Goal: Task Accomplishment & Management: Manage account settings

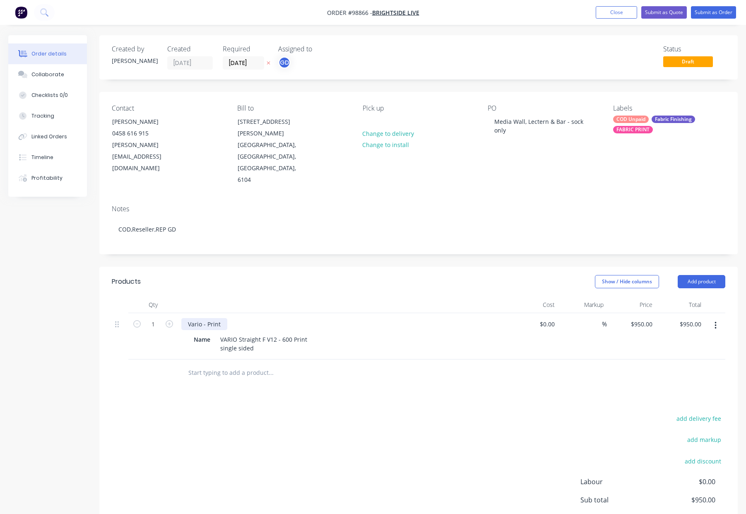
click at [222, 318] on div "Vario - Print" at bounding box center [204, 324] width 46 height 12
drag, startPoint x: 251, startPoint y: 314, endPoint x: 202, endPoint y: 314, distance: 48.9
click at [202, 333] on div "Name VARIO Straight F V12 - 600 Print single sided" at bounding box center [342, 343] width 303 height 21
click at [258, 333] on div "VARIO Straight F V12 - 600 Print single sided" at bounding box center [264, 343] width 94 height 21
click at [262, 333] on div "VARIO Straight F V12 - 600 Print single sided" at bounding box center [264, 343] width 94 height 21
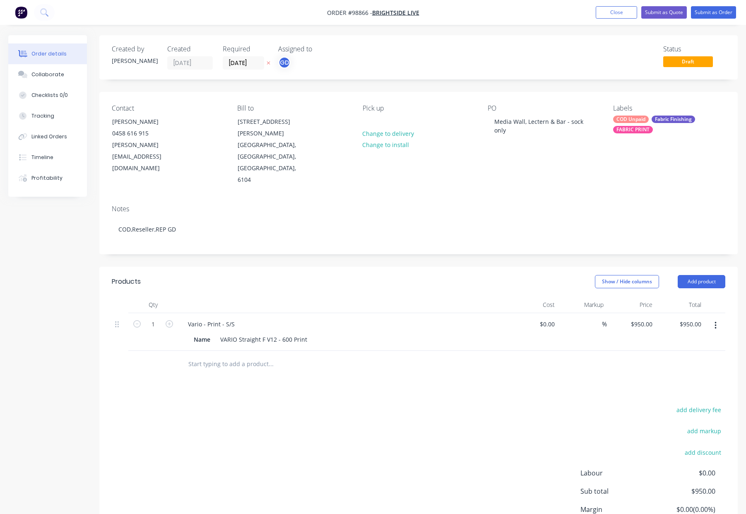
click at [288, 297] on div at bounding box center [343, 305] width 331 height 17
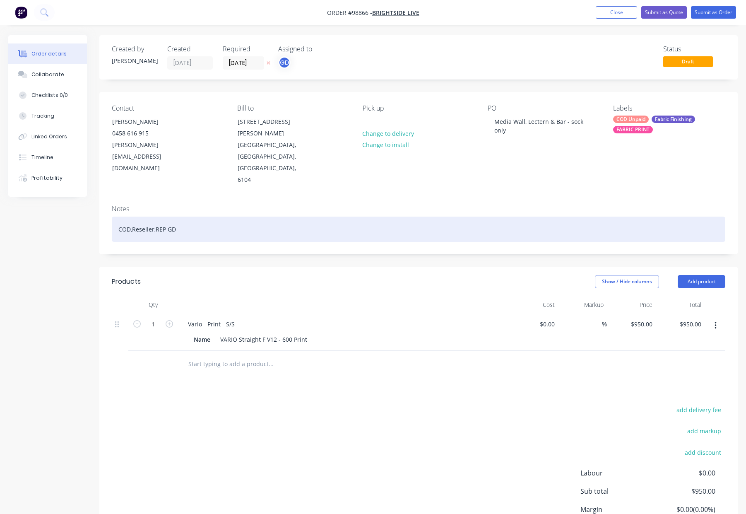
drag, startPoint x: 237, startPoint y: 191, endPoint x: 244, endPoint y: 192, distance: 7.2
click at [237, 217] on div "COD,Reseller,REP GD" at bounding box center [419, 229] width 614 height 25
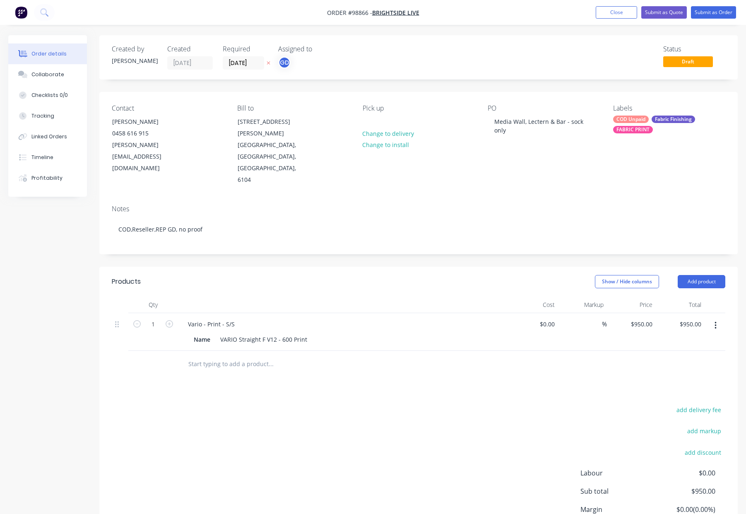
click at [658, 122] on div "Fabric Finishing" at bounding box center [673, 119] width 43 height 7
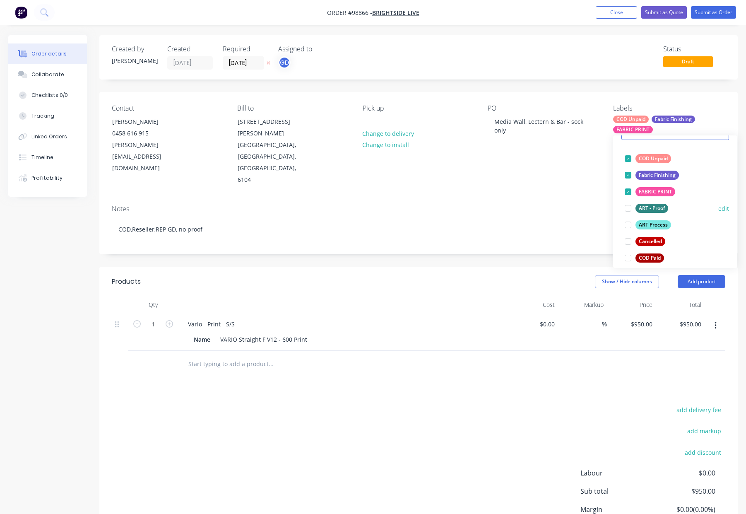
click at [660, 226] on div "ART Process" at bounding box center [654, 224] width 36 height 9
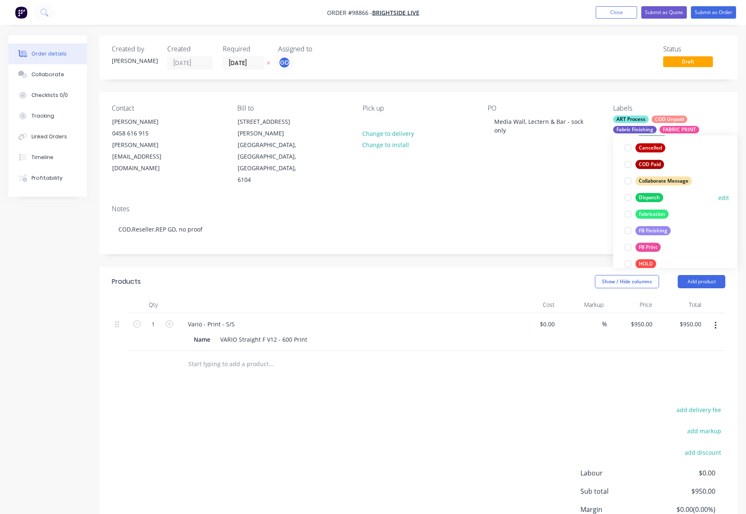
click at [657, 200] on div "Dispatch" at bounding box center [650, 197] width 28 height 9
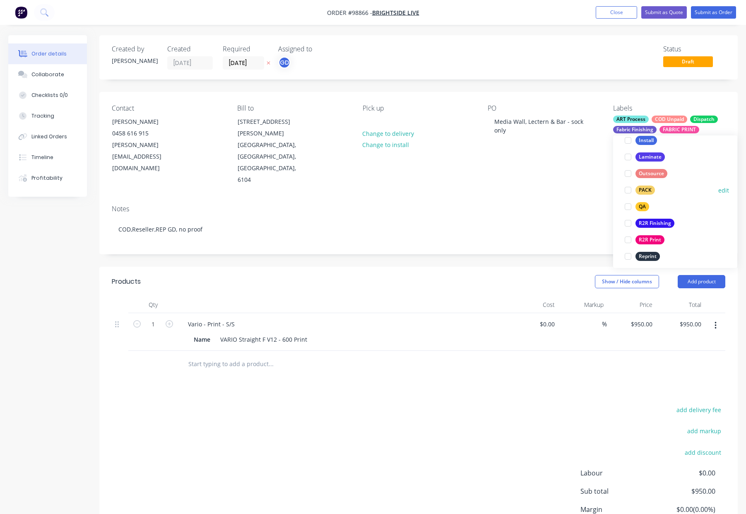
drag, startPoint x: 645, startPoint y: 185, endPoint x: 653, endPoint y: 191, distance: 9.4
click at [646, 185] on button "PACK" at bounding box center [640, 190] width 37 height 12
click at [637, 188] on div "QA" at bounding box center [643, 190] width 14 height 9
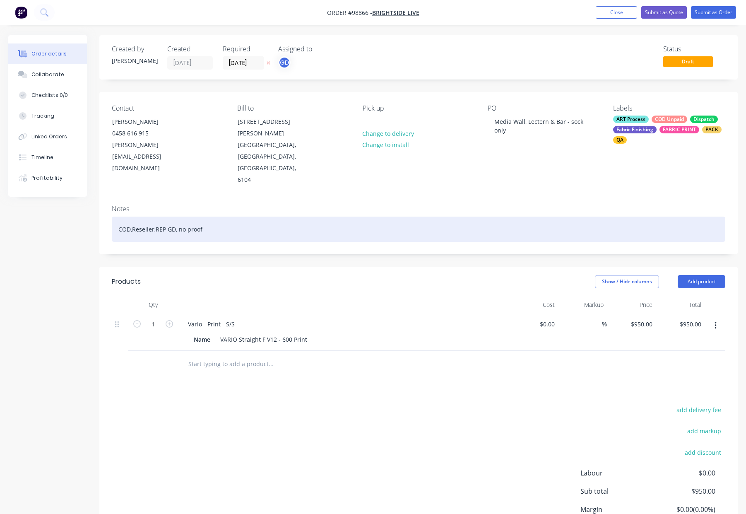
click at [525, 217] on div "COD,Reseller,REP GD, no proof" at bounding box center [419, 229] width 614 height 25
drag, startPoint x: 562, startPoint y: 168, endPoint x: 609, endPoint y: 183, distance: 48.7
click at [562, 198] on div "Notes COD,Reseller,REP GD, no proof" at bounding box center [418, 226] width 639 height 56
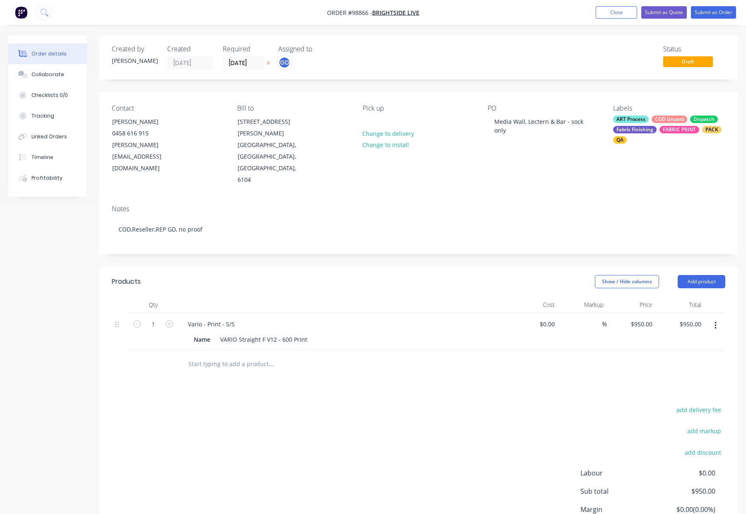
click at [368, 111] on div "Pick up" at bounding box center [419, 108] width 112 height 8
click at [380, 120] on div "Pick up Change to delivery Change to install" at bounding box center [419, 145] width 112 height 82
click at [374, 121] on div at bounding box center [369, 122] width 13 height 12
drag, startPoint x: 399, startPoint y: 265, endPoint x: 394, endPoint y: 264, distance: 5.0
click at [399, 297] on div at bounding box center [343, 305] width 331 height 17
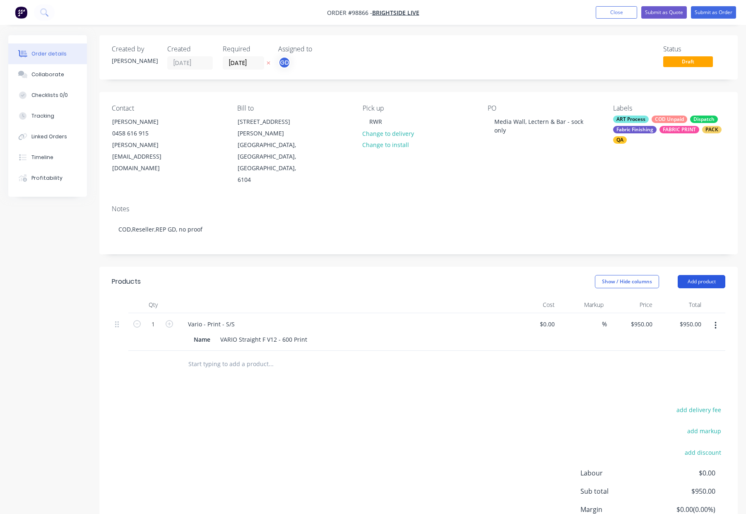
drag, startPoint x: 707, startPoint y: 245, endPoint x: 706, endPoint y: 252, distance: 7.1
click at [707, 275] on button "Add product" at bounding box center [702, 281] width 48 height 13
drag, startPoint x: 699, startPoint y: 364, endPoint x: 671, endPoint y: 360, distance: 28.4
click at [699, 396] on div "Notes (Internal)" at bounding box center [686, 402] width 64 height 12
drag, startPoint x: 224, startPoint y: 327, endPoint x: 272, endPoint y: 334, distance: 48.6
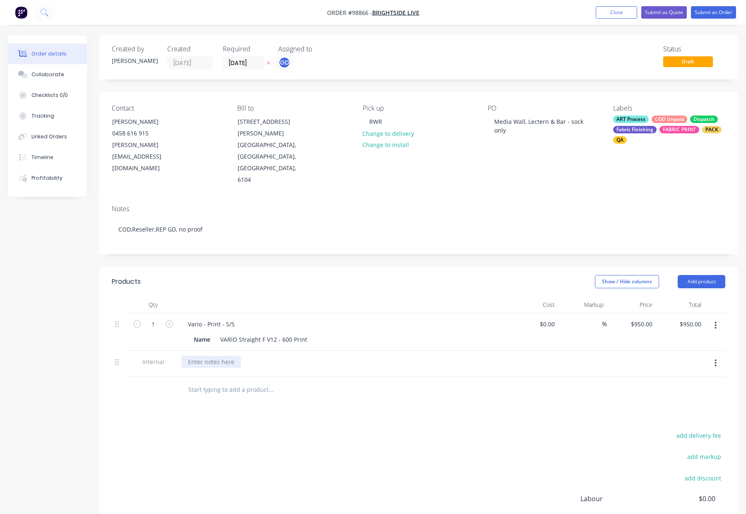
click at [225, 356] on div at bounding box center [211, 362] width 60 height 12
click at [423, 393] on div "Products Show / Hide columns Add product Qty Cost Markup Price Total 1 Vario - …" at bounding box center [418, 435] width 639 height 336
click at [709, 11] on button "Submit as Order" at bounding box center [713, 12] width 45 height 12
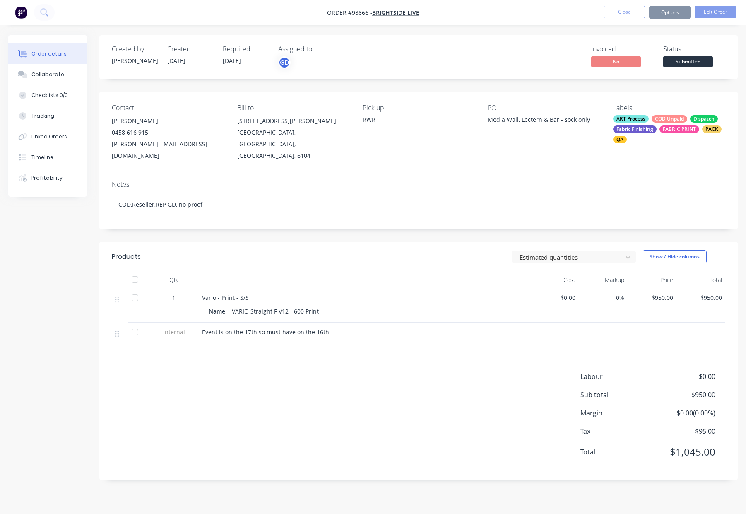
click at [671, 12] on button "Options" at bounding box center [669, 12] width 41 height 13
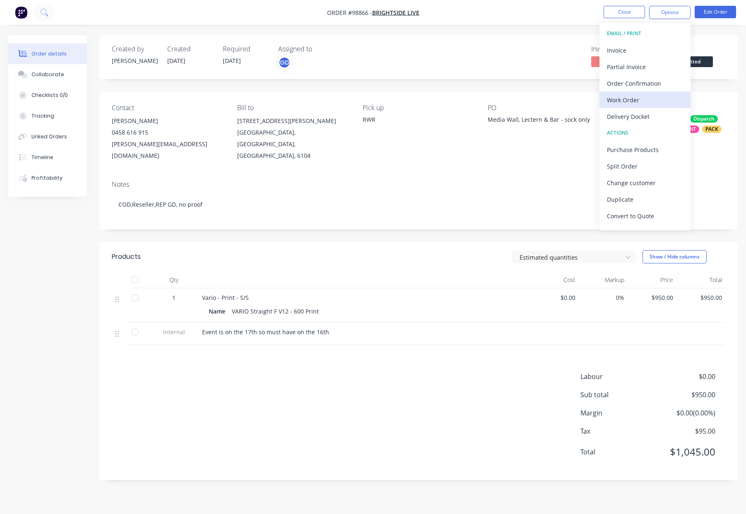
click at [637, 101] on div "Work Order" at bounding box center [645, 100] width 76 height 12
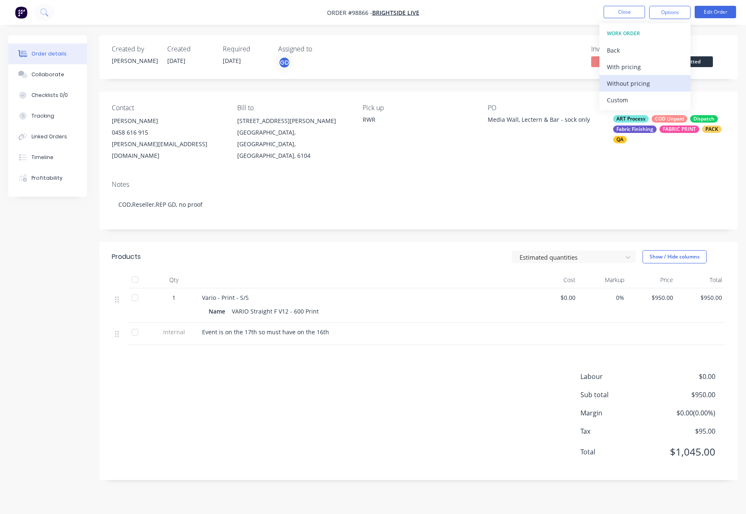
click at [638, 80] on div "Without pricing" at bounding box center [645, 83] width 76 height 12
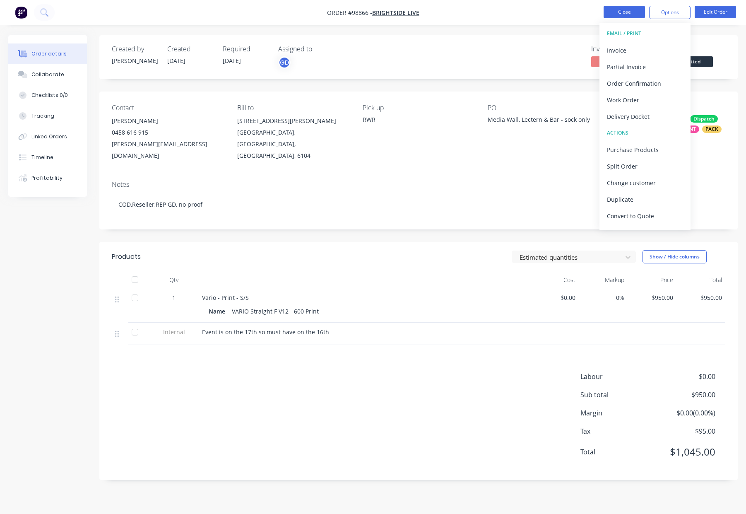
click at [621, 12] on button "Close" at bounding box center [624, 12] width 41 height 12
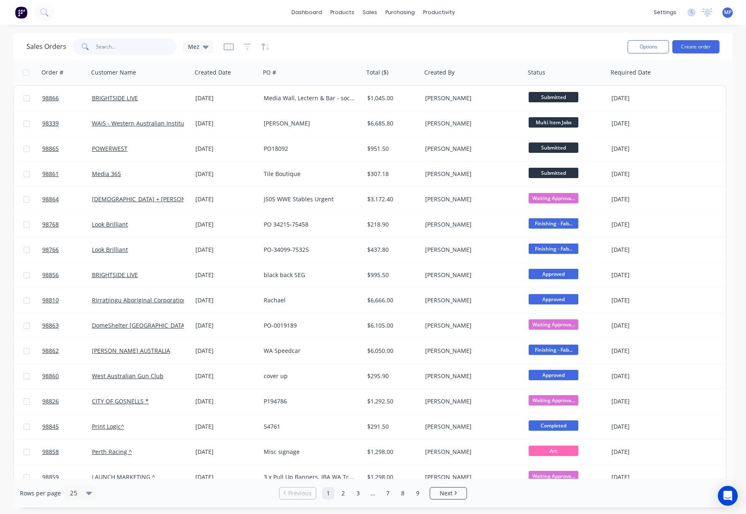
drag, startPoint x: 138, startPoint y: 55, endPoint x: 145, endPoint y: 53, distance: 7.2
click at [138, 55] on div "Sales Orders Mez" at bounding box center [324, 46] width 595 height 20
click at [141, 47] on input "text" at bounding box center [136, 47] width 81 height 17
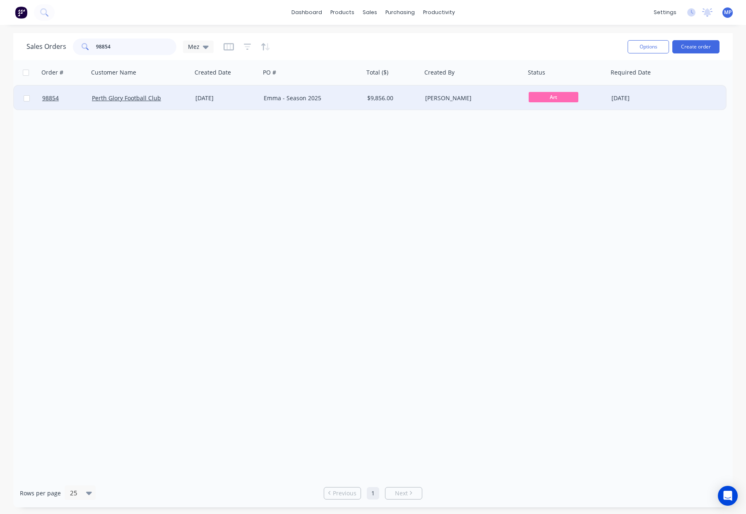
type input "98854"
click at [465, 98] on div "[PERSON_NAME]" at bounding box center [471, 98] width 92 height 8
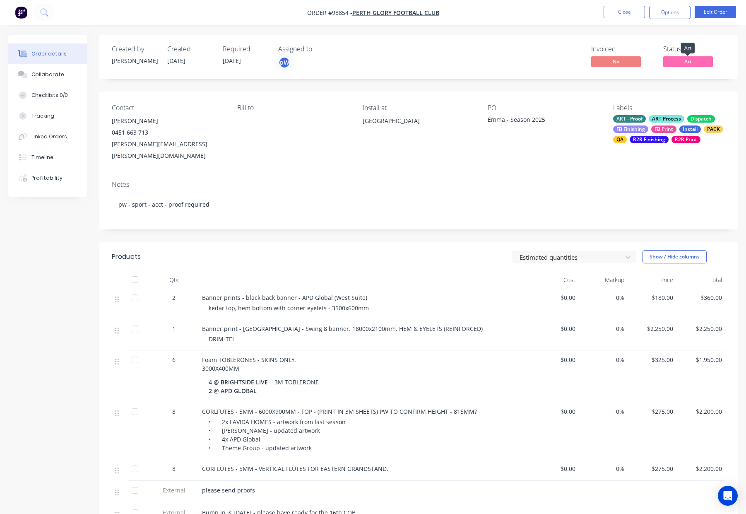
click at [678, 58] on span "Art" at bounding box center [689, 61] width 50 height 10
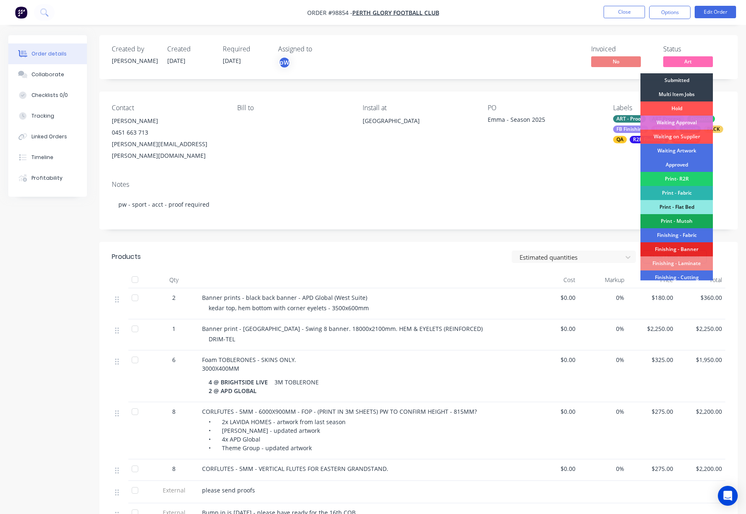
click at [678, 97] on div "Multi Item Jobs" at bounding box center [677, 94] width 72 height 14
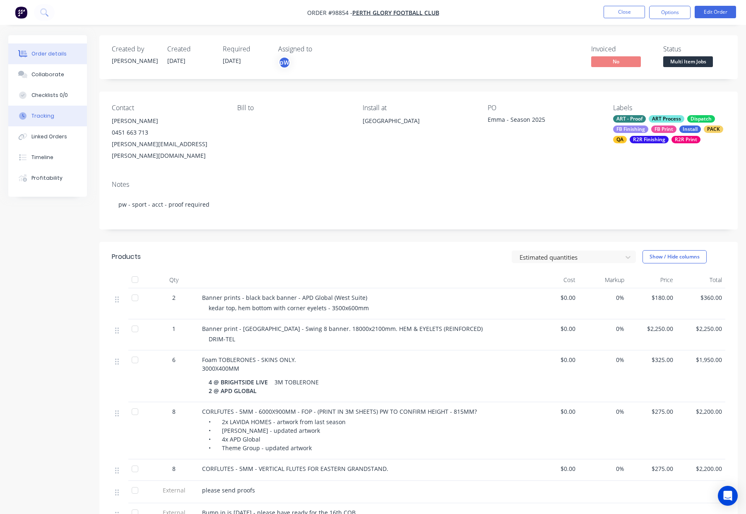
click at [40, 110] on button "Tracking" at bounding box center [47, 116] width 79 height 21
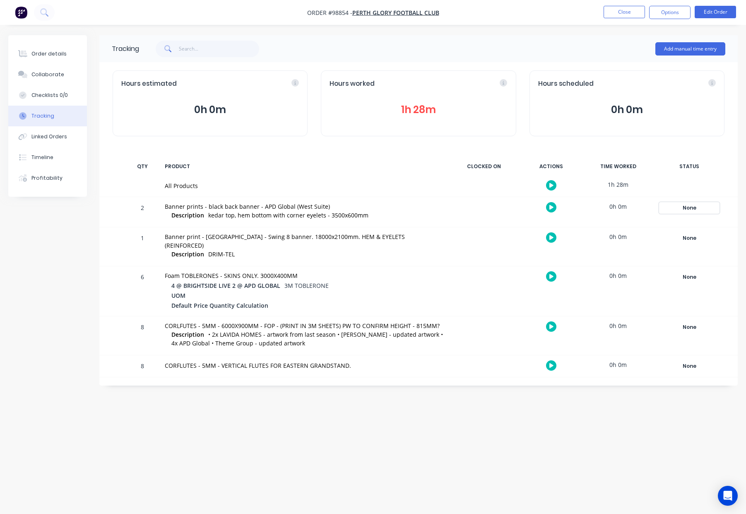
click at [691, 212] on div "None" at bounding box center [690, 208] width 60 height 11
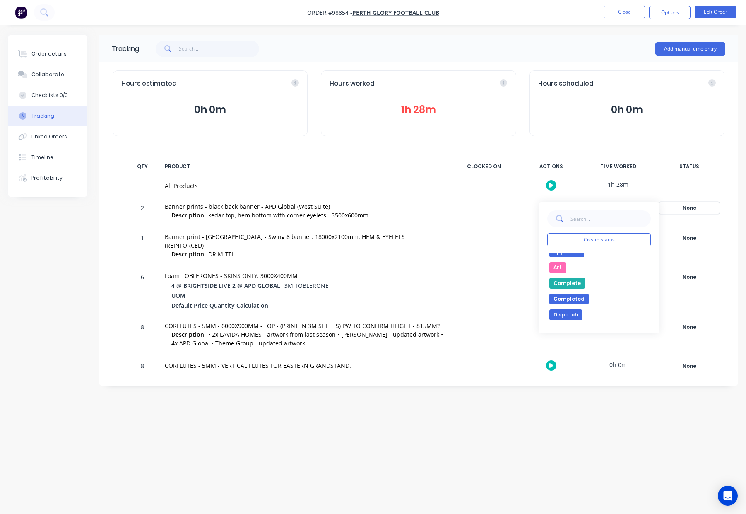
scroll to position [24, 0]
click at [558, 267] on button "Art" at bounding box center [558, 266] width 17 height 11
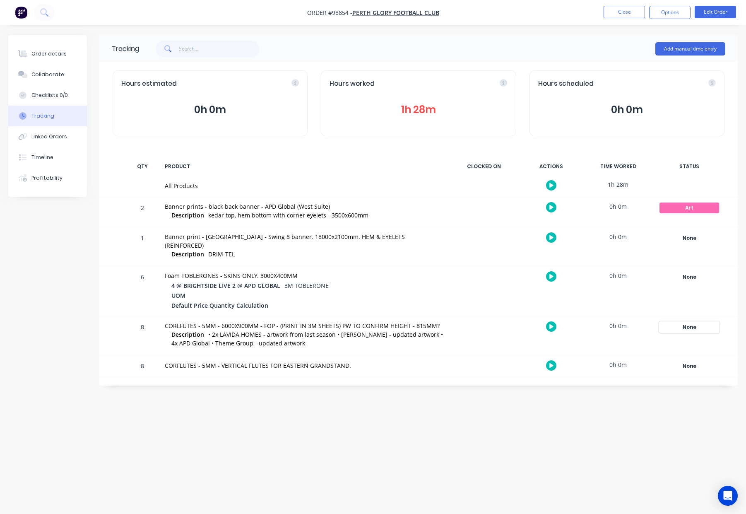
click at [693, 322] on div "None" at bounding box center [690, 327] width 60 height 11
click at [558, 389] on button "Art" at bounding box center [558, 394] width 17 height 11
click at [456, 385] on div "Tracking Add manual time entry Hours estimated 0h 0m Hours worked 1h 28m Hours …" at bounding box center [373, 241] width 730 height 412
click at [39, 59] on button "Order details" at bounding box center [47, 53] width 79 height 21
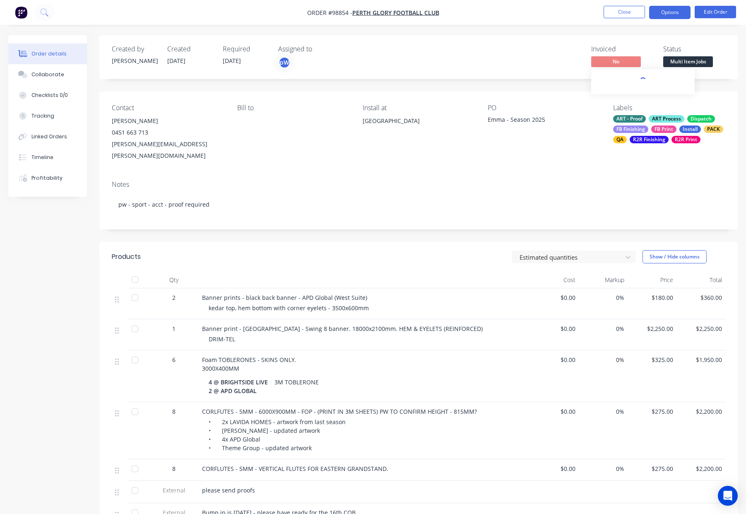
click at [668, 8] on button "Options" at bounding box center [669, 12] width 41 height 13
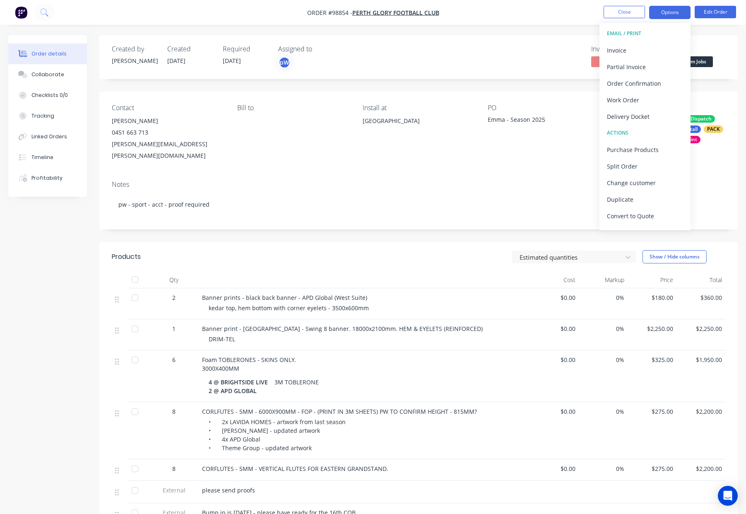
click at [669, 13] on button "Options" at bounding box center [669, 12] width 41 height 13
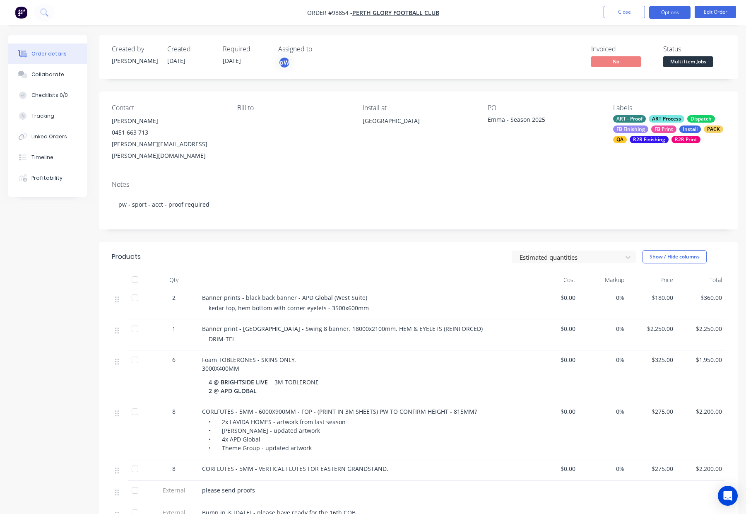
click at [669, 13] on button "Options" at bounding box center [669, 12] width 41 height 13
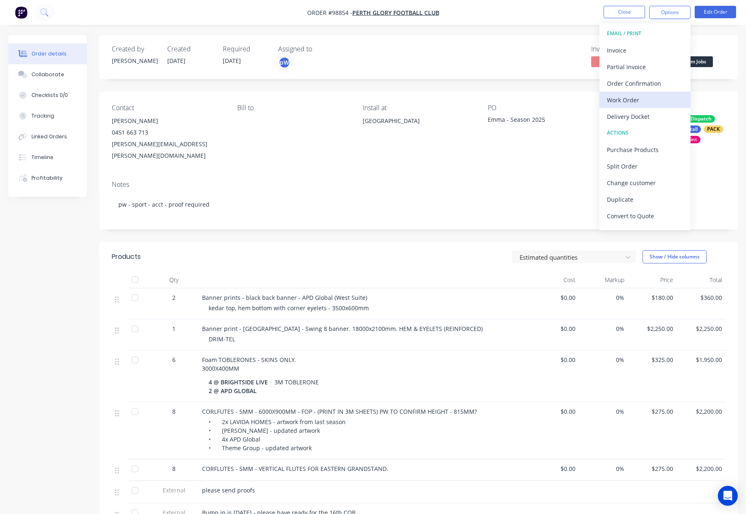
click at [637, 103] on div "Work Order" at bounding box center [645, 100] width 76 height 12
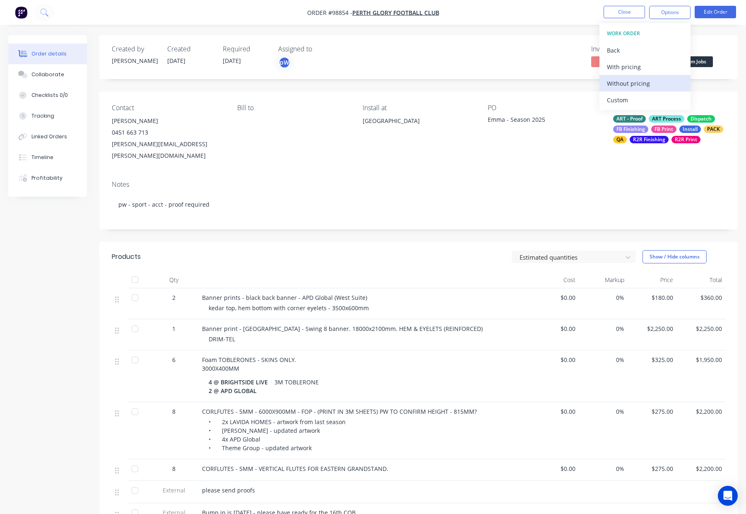
click at [643, 79] on div "Without pricing" at bounding box center [645, 83] width 76 height 12
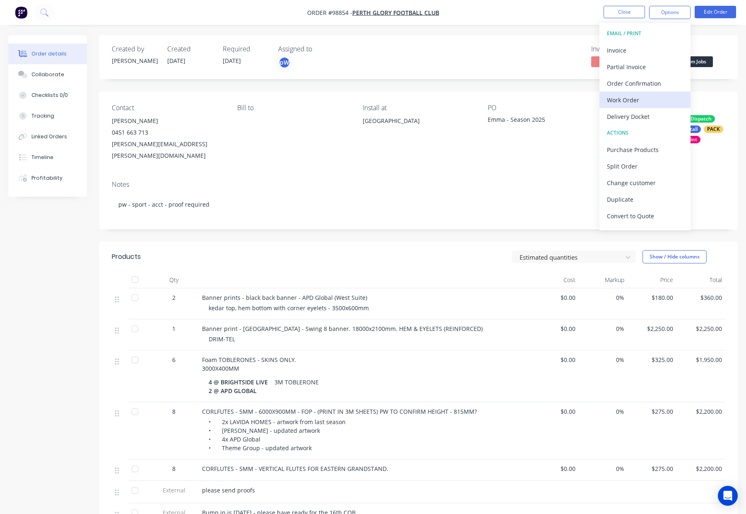
click at [632, 101] on div "Work Order" at bounding box center [645, 100] width 76 height 12
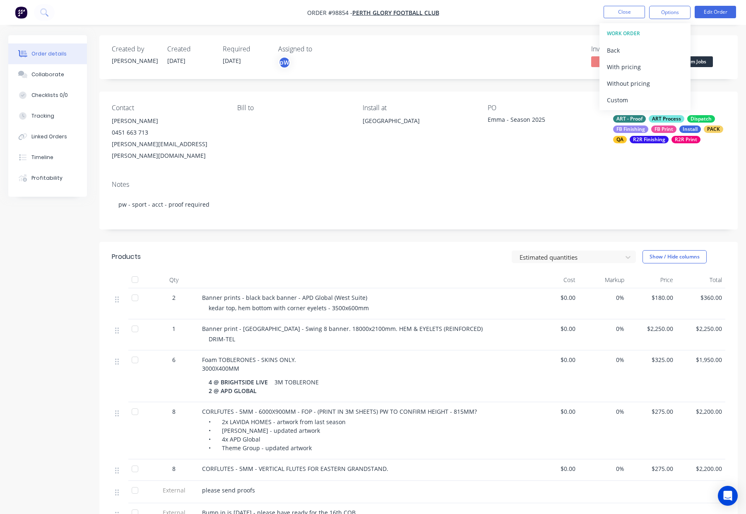
click at [632, 101] on div "Custom" at bounding box center [645, 100] width 76 height 12
click at [646, 78] on div "Without pricing" at bounding box center [645, 83] width 76 height 12
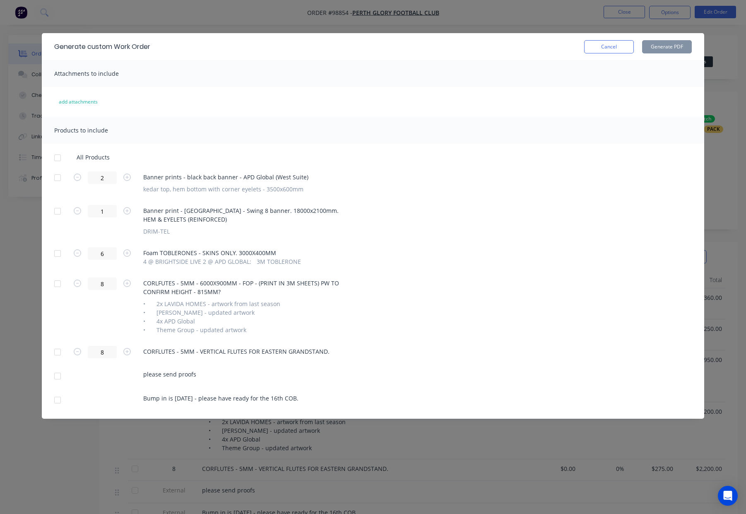
click at [56, 158] on div at bounding box center [57, 158] width 17 height 17
click at [53, 284] on div at bounding box center [57, 283] width 17 height 17
click at [59, 352] on div at bounding box center [57, 352] width 17 height 17
click at [664, 48] on button "Generate PDF" at bounding box center [667, 46] width 50 height 13
drag, startPoint x: 611, startPoint y: 51, endPoint x: 623, endPoint y: 46, distance: 12.6
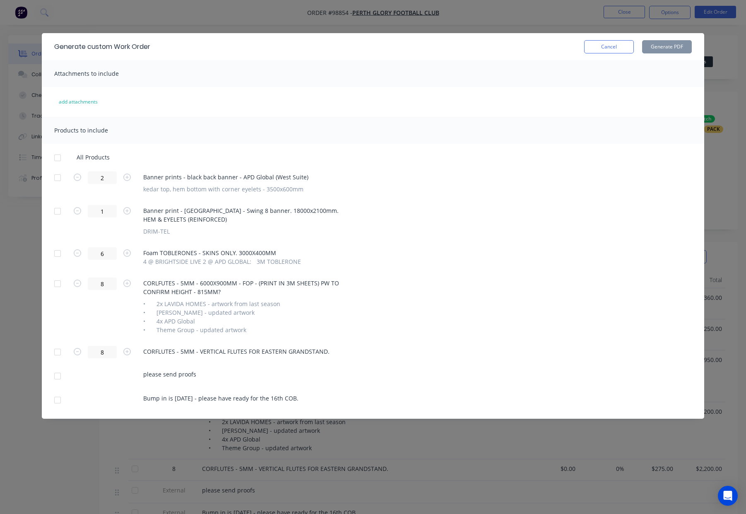
click at [611, 51] on button "Cancel" at bounding box center [609, 46] width 50 height 13
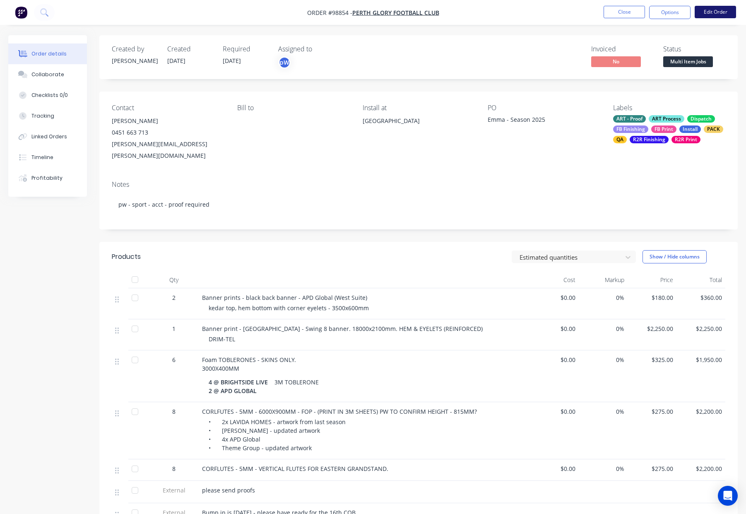
click at [713, 13] on button "Edit Order" at bounding box center [715, 12] width 41 height 12
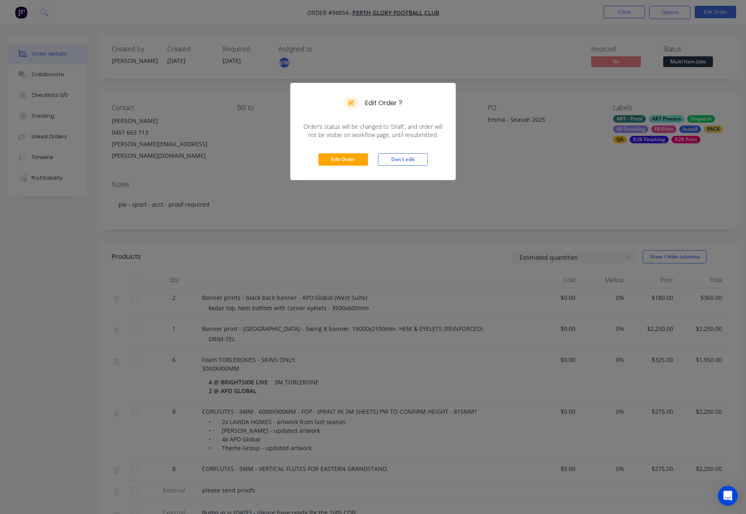
click at [345, 147] on div "Edit Order Don't edit" at bounding box center [373, 159] width 165 height 41
click at [344, 159] on button "Edit Order" at bounding box center [344, 159] width 50 height 12
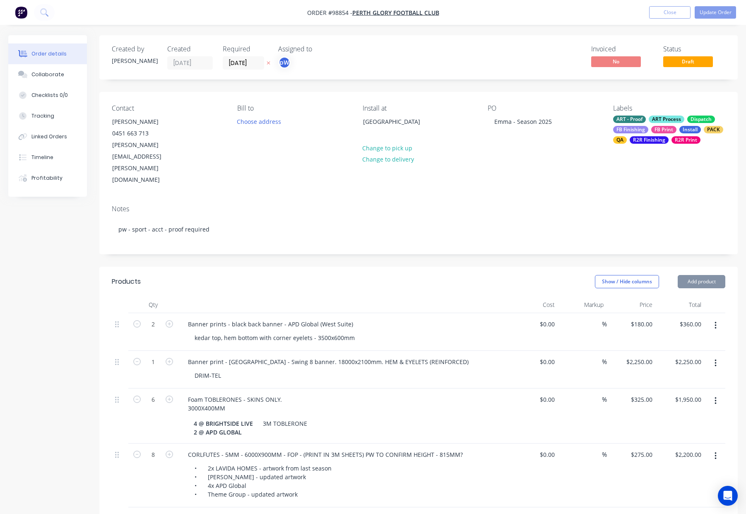
type input "$180.00"
type input "$360.00"
type input "$2,250.00"
type input "$325.00"
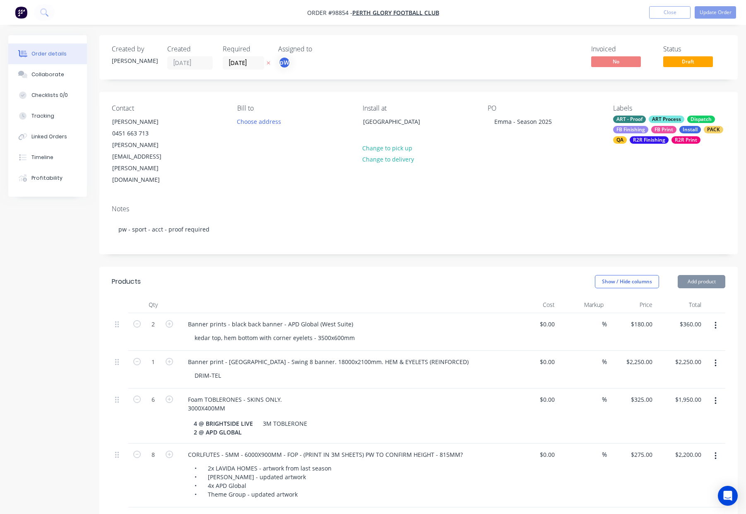
type input "$1,950.00"
type input "$275.00"
type input "$2,200.00"
type input "$275.00"
type input "$2,200.00"
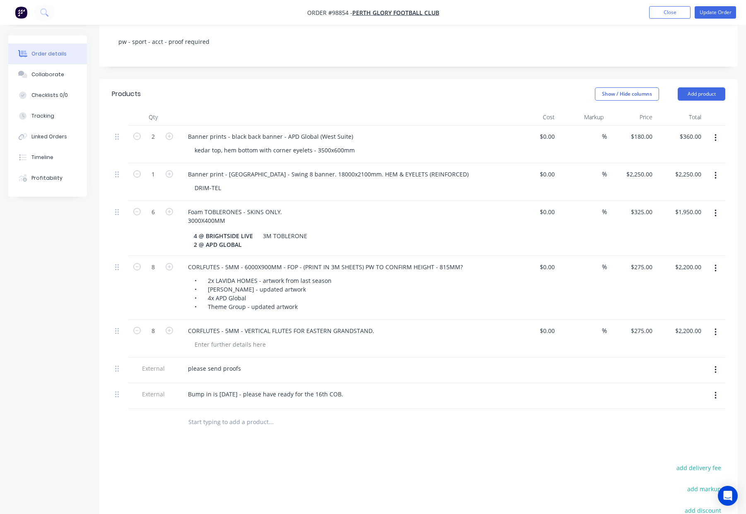
scroll to position [195, 0]
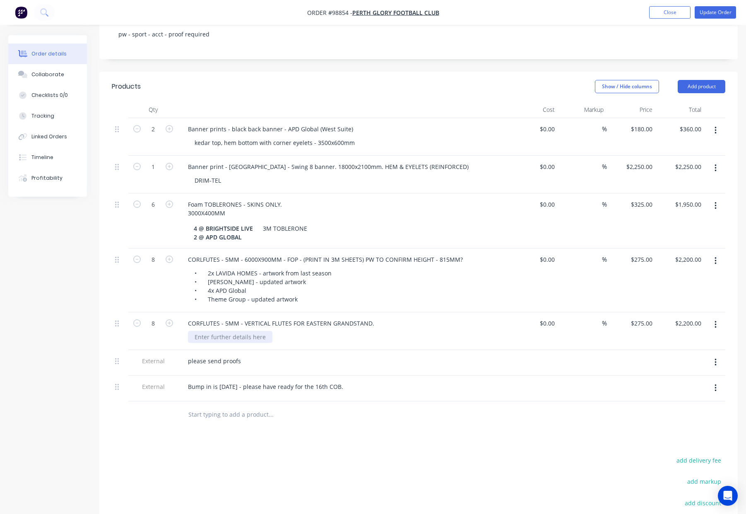
drag, startPoint x: 232, startPoint y: 303, endPoint x: 238, endPoint y: 303, distance: 6.6
click at [232, 331] on div at bounding box center [230, 337] width 84 height 12
drag, startPoint x: 362, startPoint y: 224, endPoint x: 475, endPoint y: 224, distance: 112.7
click at [475, 253] on div "CORLFUTES - 5MM - 6000X900MM - FOP - (PRINT IN 3M SHEETS) PW TO CONFIRM HEIGHT …" at bounding box center [343, 259] width 325 height 12
click at [445, 267] on div "• 2x LAVIDA HOMES - artwork from last season • Tony Barlow - updated artwork • …" at bounding box center [347, 286] width 318 height 38
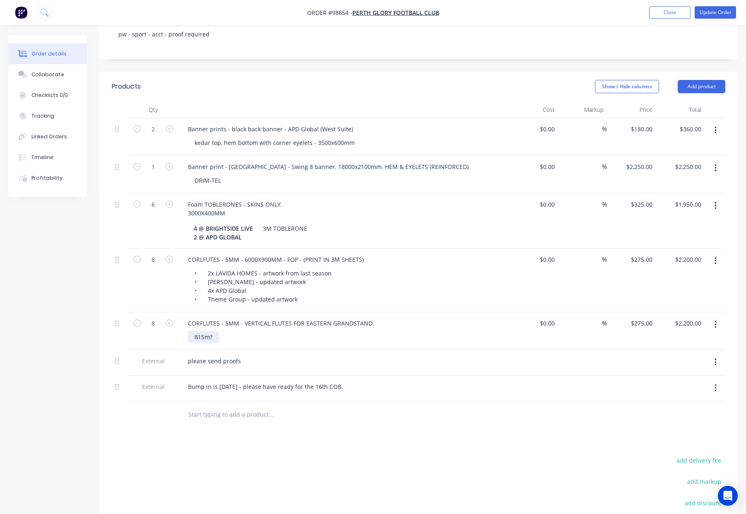
drag, startPoint x: 205, startPoint y: 300, endPoint x: 214, endPoint y: 302, distance: 9.3
click at [205, 331] on div "815m?" at bounding box center [203, 337] width 31 height 12
click at [707, 8] on button "Update Order" at bounding box center [715, 12] width 41 height 12
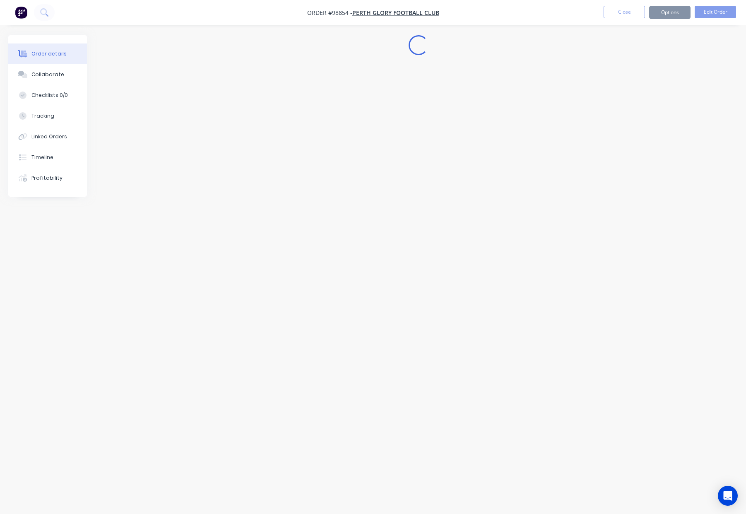
scroll to position [0, 0]
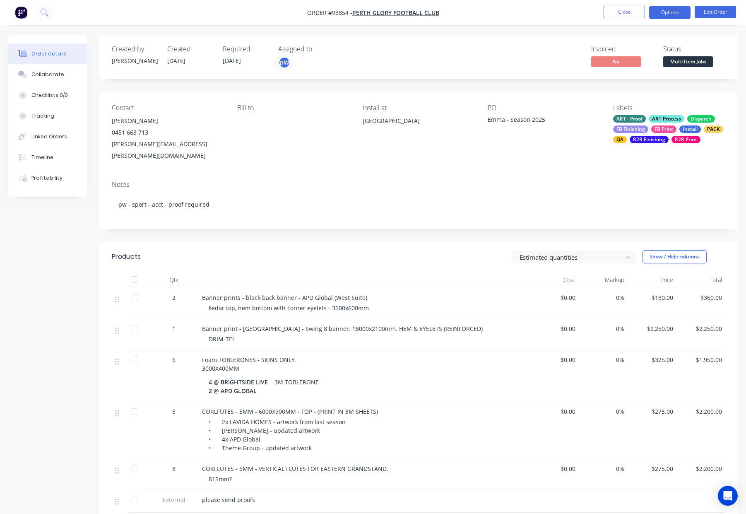
drag, startPoint x: 671, startPoint y: 12, endPoint x: 669, endPoint y: 17, distance: 5.6
click at [671, 12] on button "Options" at bounding box center [669, 12] width 41 height 13
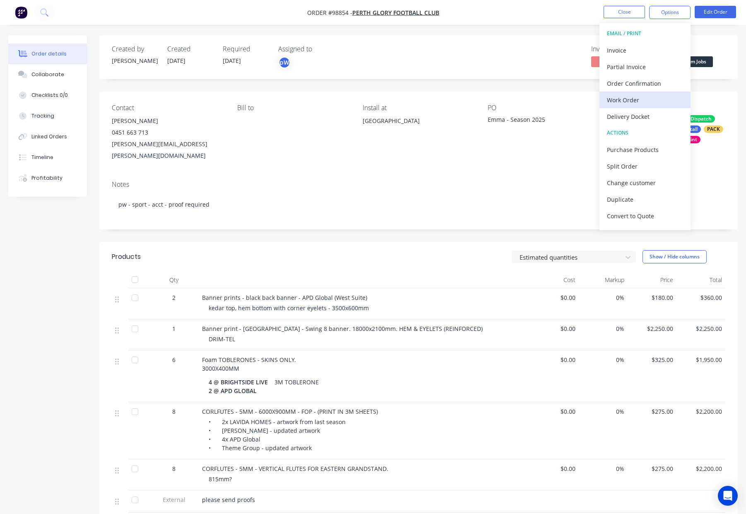
click at [641, 98] on div "Work Order" at bounding box center [645, 100] width 76 height 12
click at [641, 97] on div "Custom" at bounding box center [645, 100] width 76 height 12
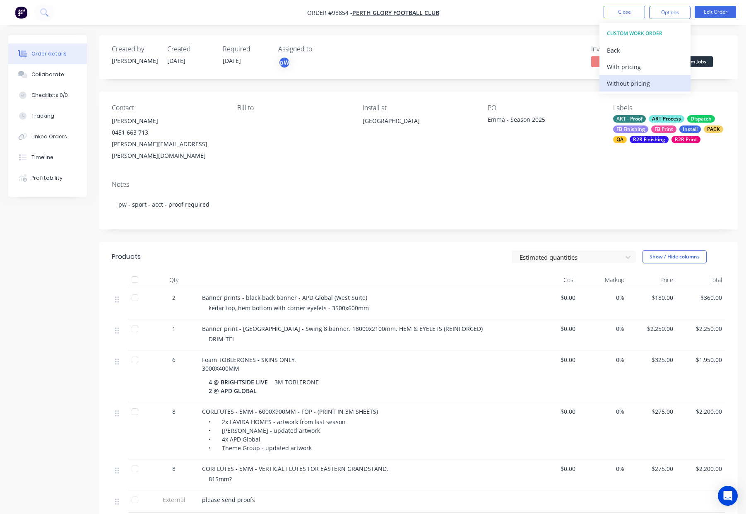
click at [644, 87] on div "Without pricing" at bounding box center [645, 83] width 76 height 12
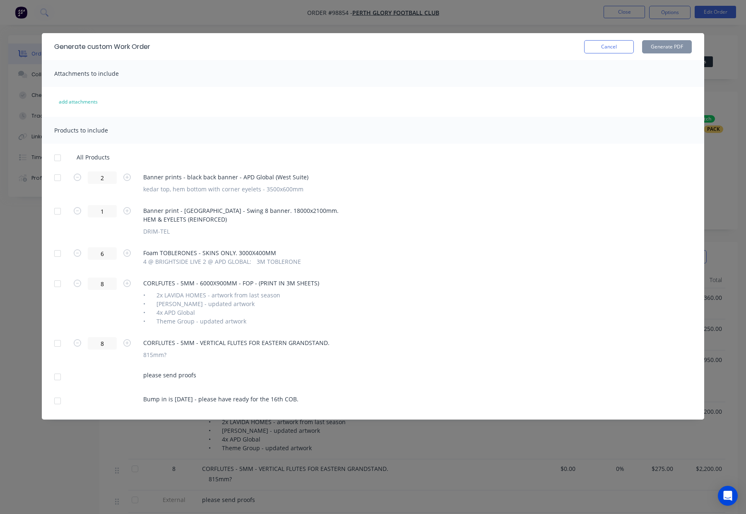
drag, startPoint x: 57, startPoint y: 157, endPoint x: 58, endPoint y: 173, distance: 15.8
click at [57, 158] on div at bounding box center [57, 158] width 17 height 17
click at [58, 176] on div at bounding box center [57, 177] width 17 height 17
drag, startPoint x: 51, startPoint y: 213, endPoint x: 52, endPoint y: 217, distance: 4.2
click at [51, 213] on div at bounding box center [57, 211] width 17 height 17
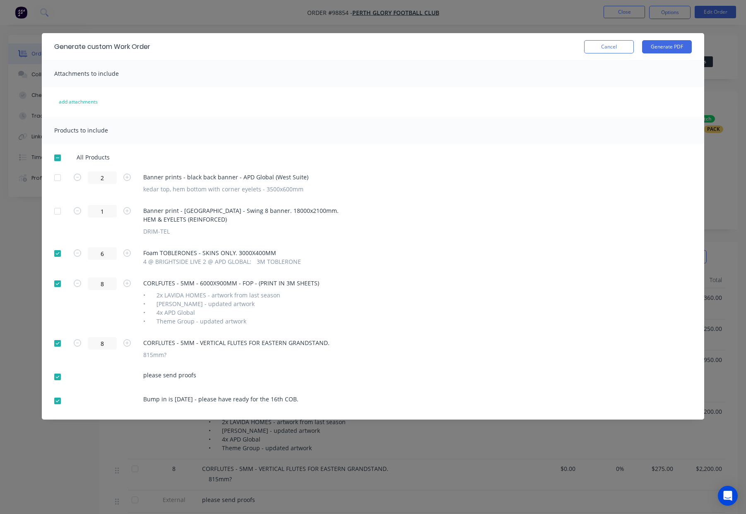
click at [53, 253] on div at bounding box center [57, 253] width 17 height 17
click at [674, 46] on button "Generate PDF" at bounding box center [667, 46] width 50 height 13
click at [613, 42] on button "Cancel" at bounding box center [609, 46] width 50 height 13
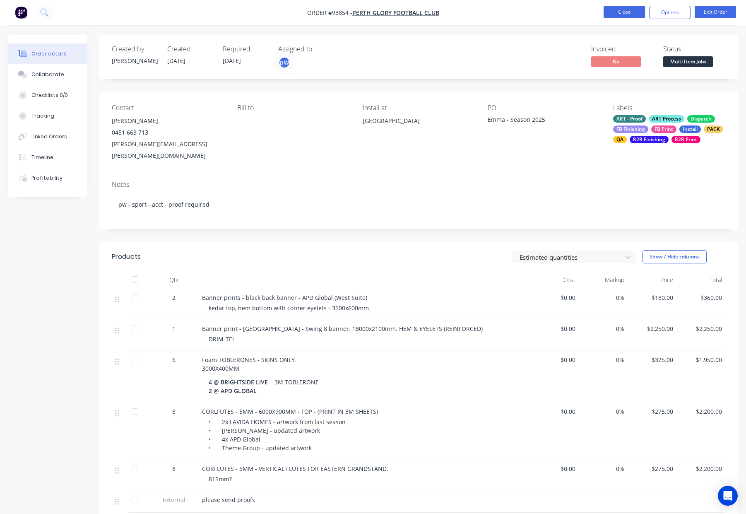
click at [621, 11] on button "Close" at bounding box center [624, 12] width 41 height 12
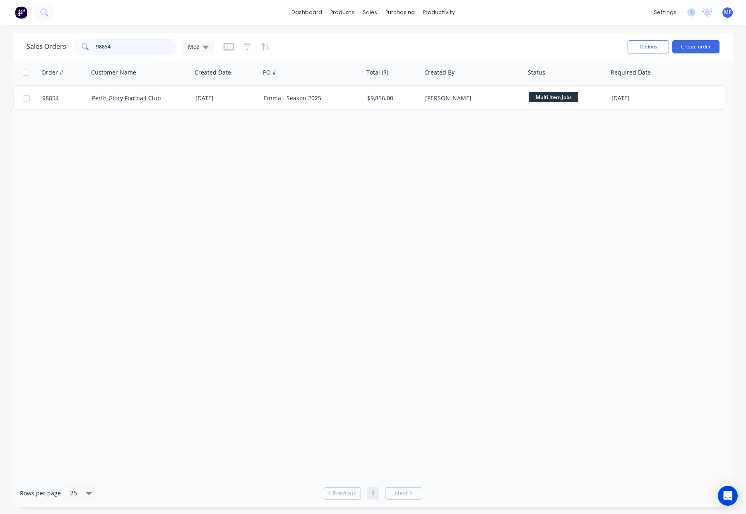
drag, startPoint x: 134, startPoint y: 45, endPoint x: 72, endPoint y: 43, distance: 61.8
click at [73, 43] on div "98854" at bounding box center [125, 47] width 104 height 17
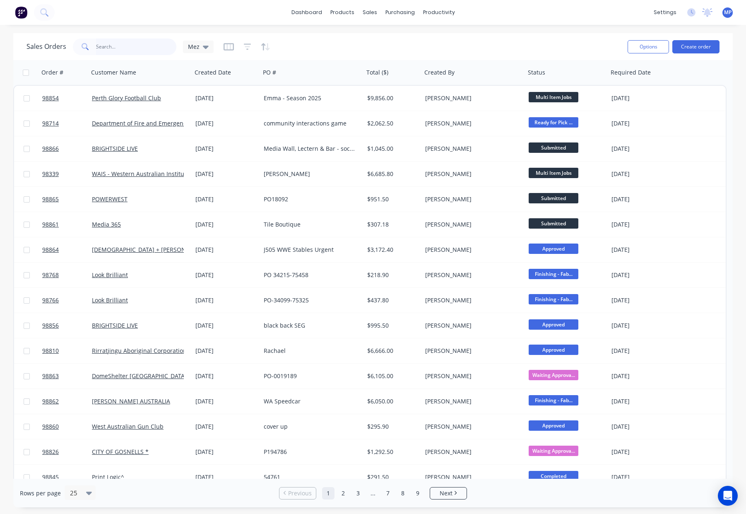
click at [140, 44] on input "text" at bounding box center [136, 47] width 81 height 17
type input "city of gosnells"
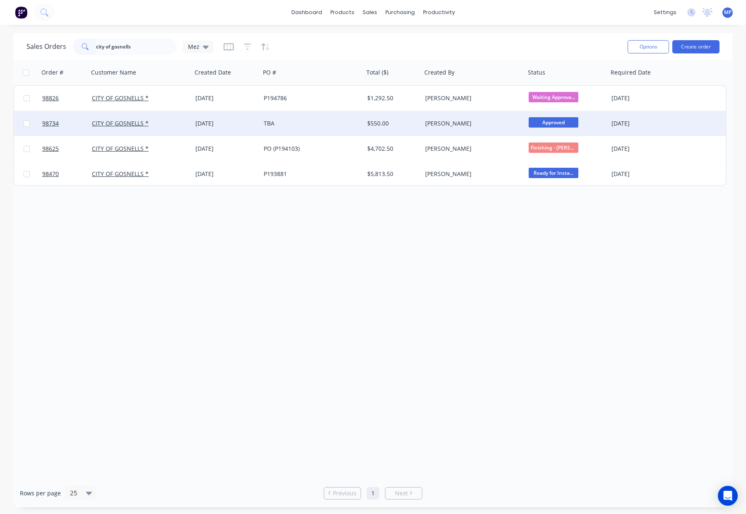
click at [302, 126] on div "TBA" at bounding box center [310, 123] width 92 height 8
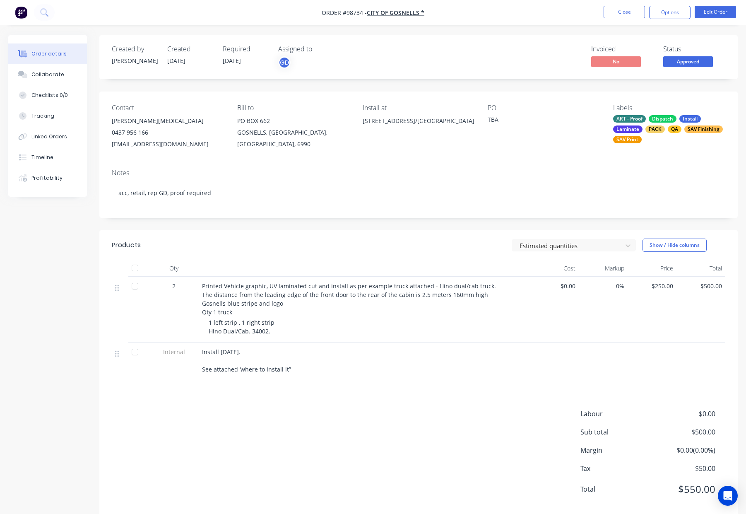
drag, startPoint x: 498, startPoint y: 121, endPoint x: 503, endPoint y: 121, distance: 5.0
click at [498, 121] on div "TBA" at bounding box center [540, 121] width 104 height 12
click at [483, 119] on div "Contact [PERSON_NAME][MEDICAL_DATA] [PHONE_NUMBER] [EMAIL_ADDRESS][DOMAIN_NAME]…" at bounding box center [418, 127] width 639 height 71
click at [710, 7] on button "Edit Order" at bounding box center [715, 12] width 41 height 12
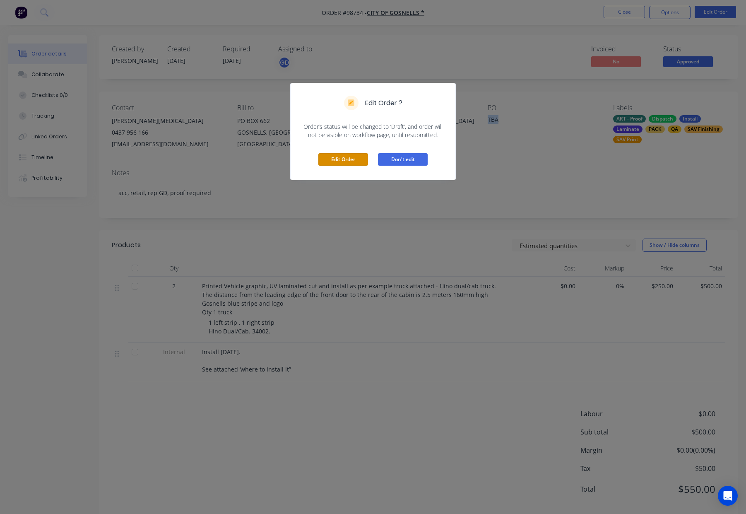
drag, startPoint x: 354, startPoint y: 163, endPoint x: 381, endPoint y: 150, distance: 30.0
click at [354, 163] on button "Edit Order" at bounding box center [344, 159] width 50 height 12
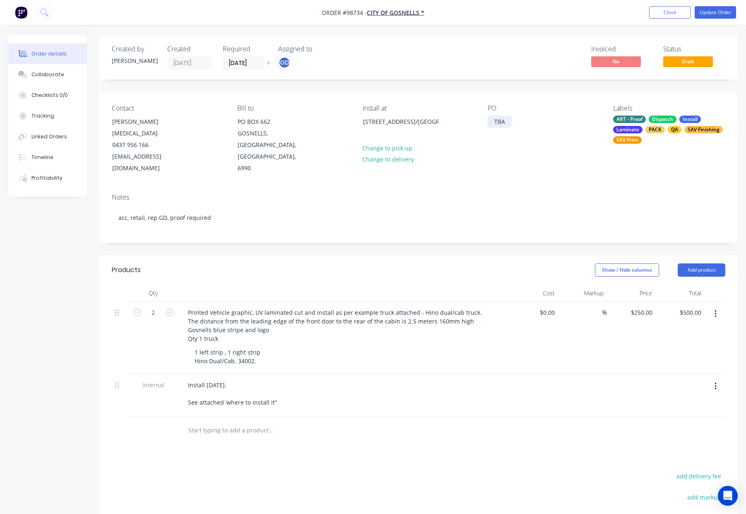
click at [493, 118] on div "TBA" at bounding box center [500, 122] width 24 height 12
drag, startPoint x: 495, startPoint y: 119, endPoint x: 514, endPoint y: 122, distance: 19.7
click at [515, 122] on div "PO TBA" at bounding box center [544, 139] width 112 height 70
paste div
click at [716, 12] on button "Update Order" at bounding box center [715, 12] width 41 height 12
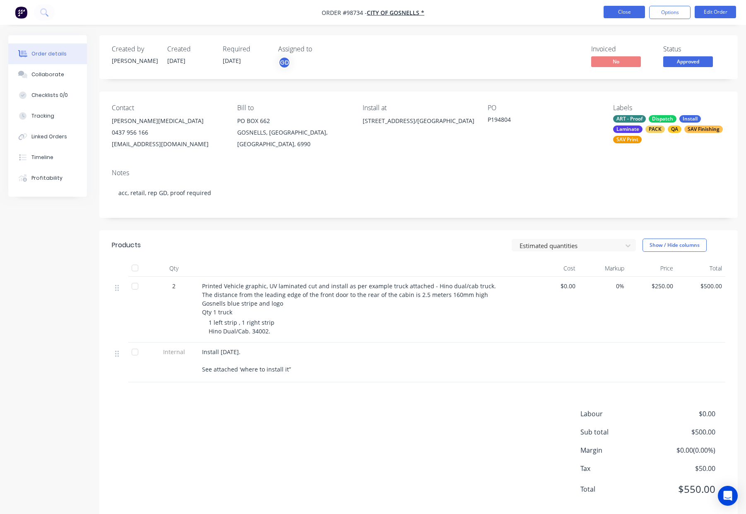
click at [625, 12] on button "Close" at bounding box center [624, 12] width 41 height 12
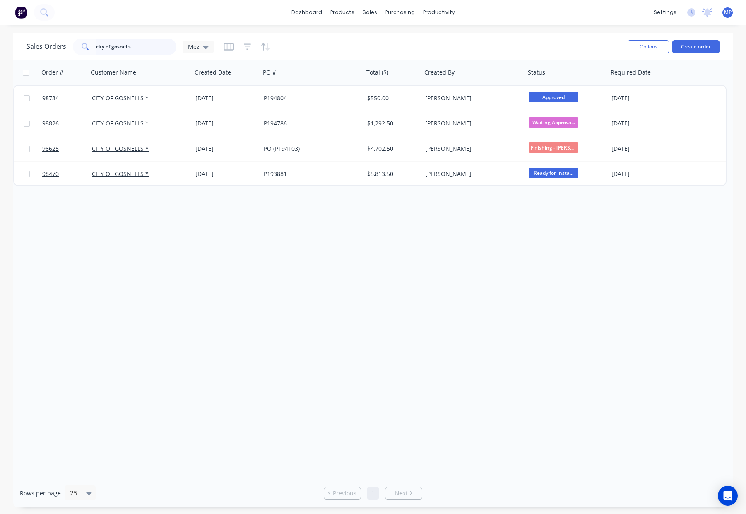
drag, startPoint x: 94, startPoint y: 47, endPoint x: 73, endPoint y: 47, distance: 21.1
click at [73, 47] on div "city of gosnells" at bounding box center [125, 47] width 104 height 17
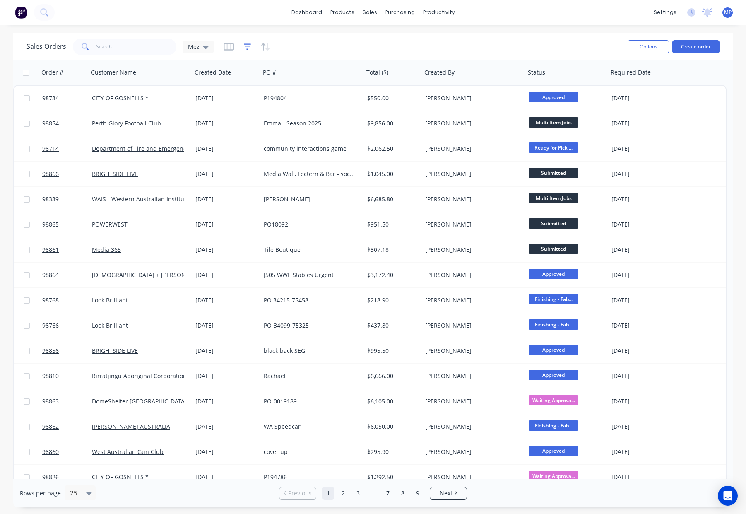
click at [246, 47] on icon "button" at bounding box center [247, 47] width 7 height 8
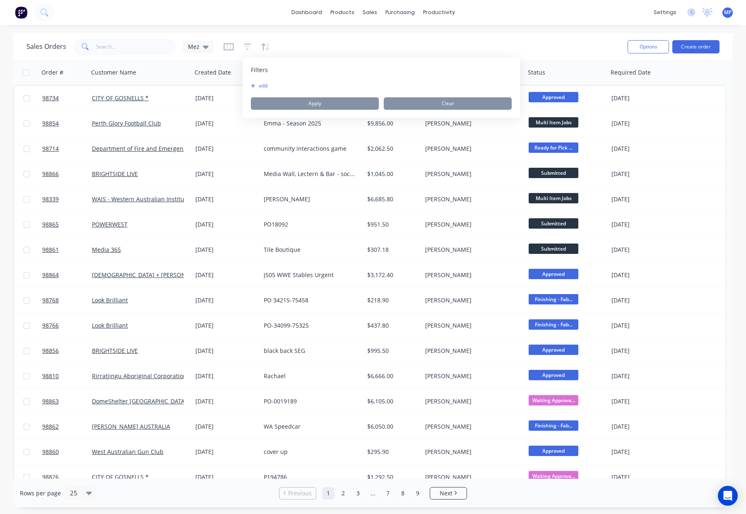
click at [265, 84] on button "add" at bounding box center [261, 85] width 21 height 7
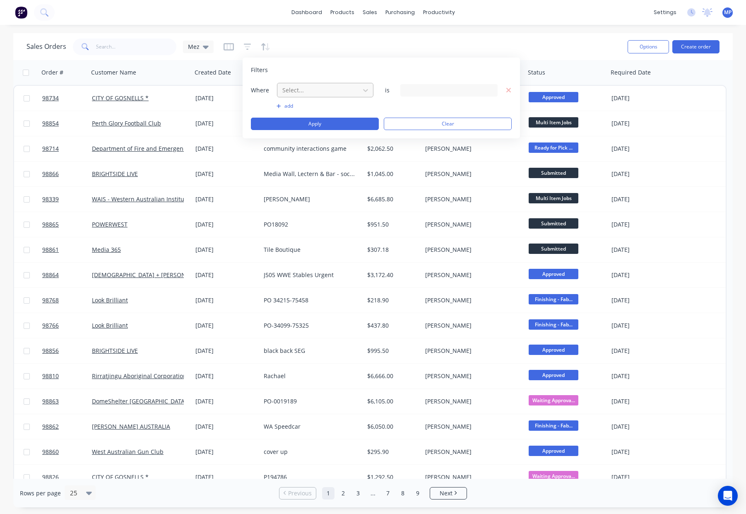
click at [319, 88] on div at bounding box center [319, 90] width 74 height 10
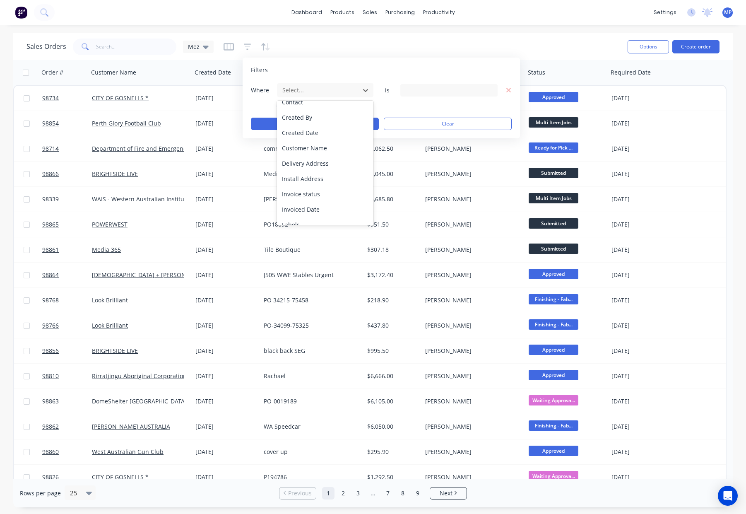
scroll to position [201, 0]
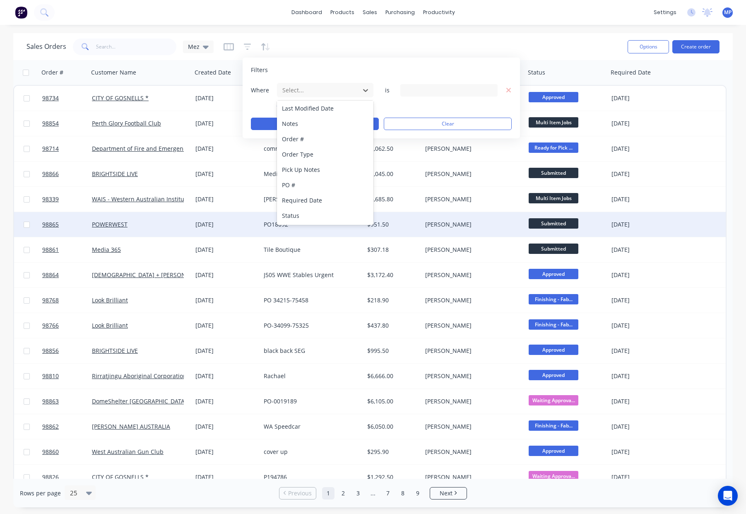
click at [326, 214] on div "Status" at bounding box center [325, 215] width 97 height 15
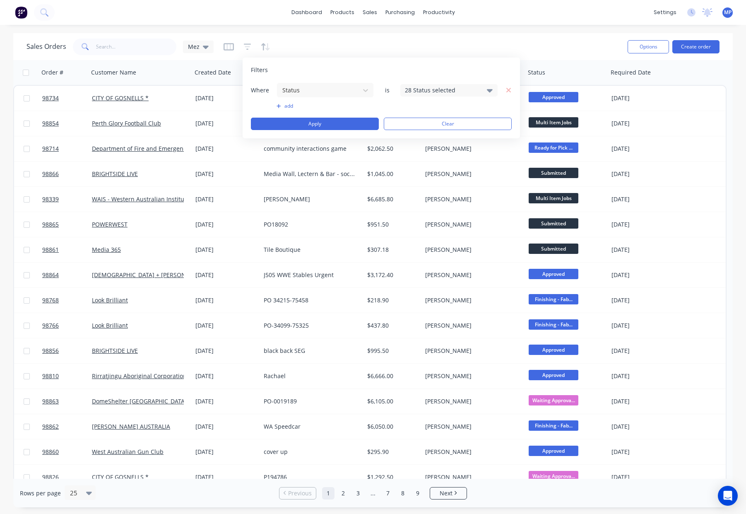
click at [432, 93] on div "28 Status selected" at bounding box center [442, 90] width 75 height 9
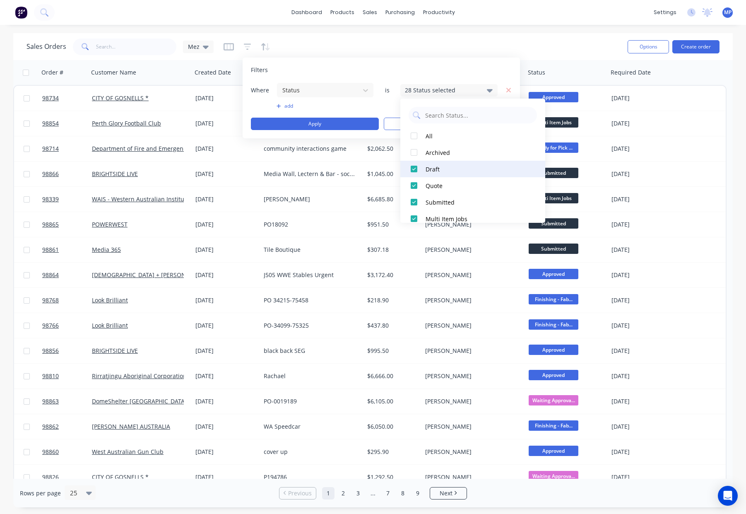
scroll to position [406, 0]
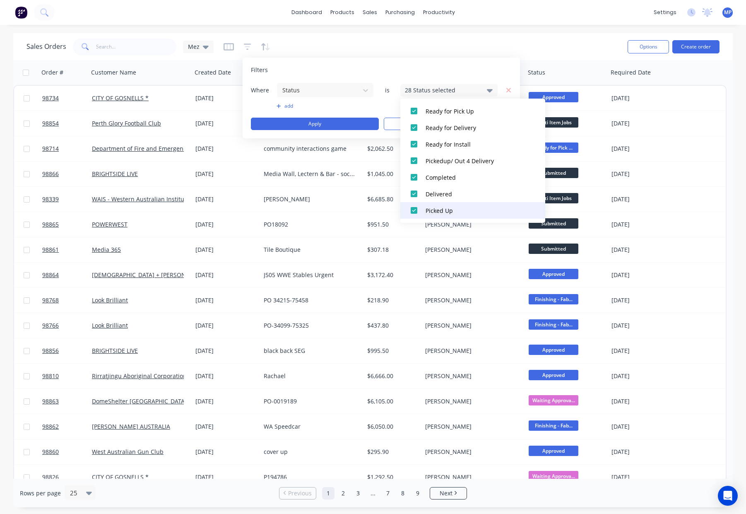
click at [449, 208] on div "Picked Up" at bounding box center [475, 210] width 99 height 9
drag, startPoint x: 450, startPoint y: 187, endPoint x: 451, endPoint y: 181, distance: 6.7
click at [450, 187] on button "Delivered" at bounding box center [473, 194] width 145 height 17
click at [451, 176] on div "Completed" at bounding box center [475, 177] width 99 height 9
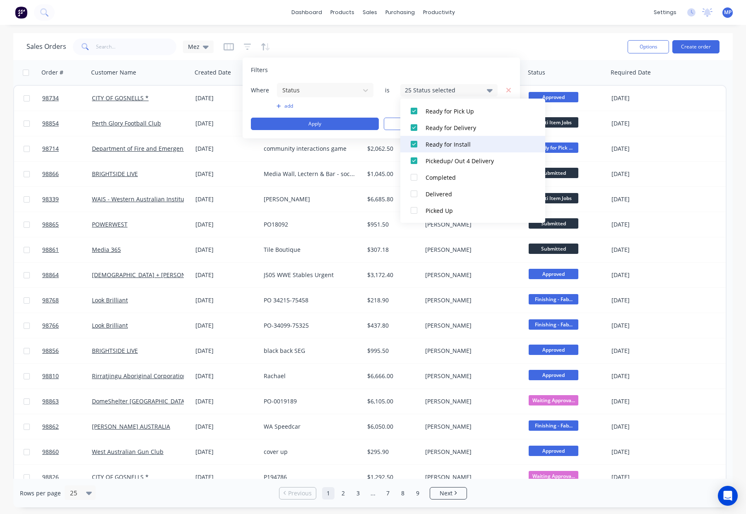
click at [454, 157] on div "Pickedup/ Out 4 Delivery" at bounding box center [475, 161] width 99 height 9
click at [456, 138] on button "Ready for Install" at bounding box center [473, 144] width 145 height 17
click at [455, 128] on div "Ready for Delivery" at bounding box center [475, 127] width 99 height 9
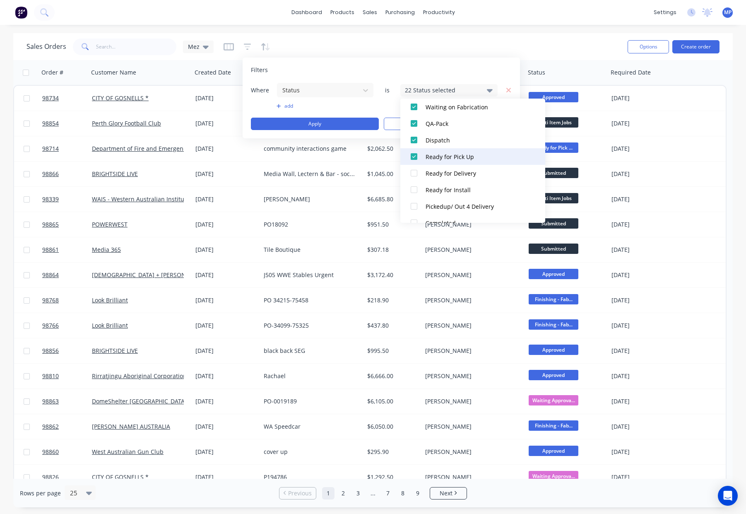
scroll to position [359, 0]
drag, startPoint x: 459, startPoint y: 159, endPoint x: 457, endPoint y: 152, distance: 7.3
click at [459, 158] on div "Ready for Pick Up" at bounding box center [475, 158] width 99 height 9
drag, startPoint x: 457, startPoint y: 145, endPoint x: 457, endPoint y: 126, distance: 19.1
click at [457, 144] on div "Dispatch" at bounding box center [475, 142] width 99 height 9
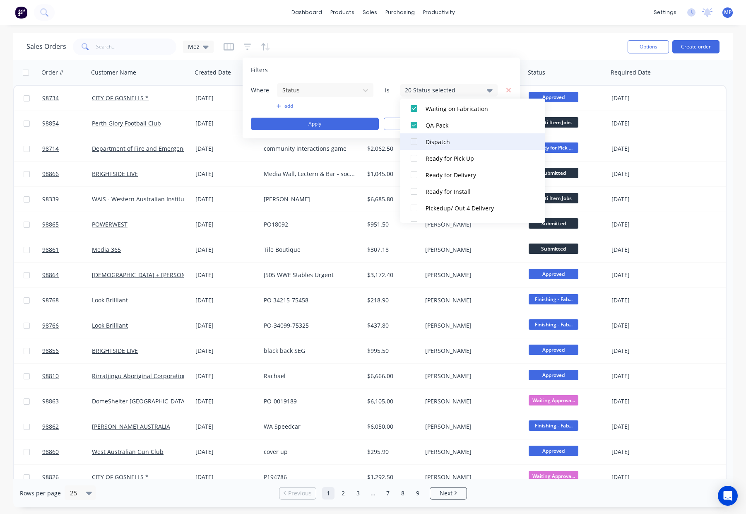
drag, startPoint x: 457, startPoint y: 126, endPoint x: 458, endPoint y: 138, distance: 12.4
click at [457, 126] on div "QA-Pack" at bounding box center [475, 125] width 99 height 9
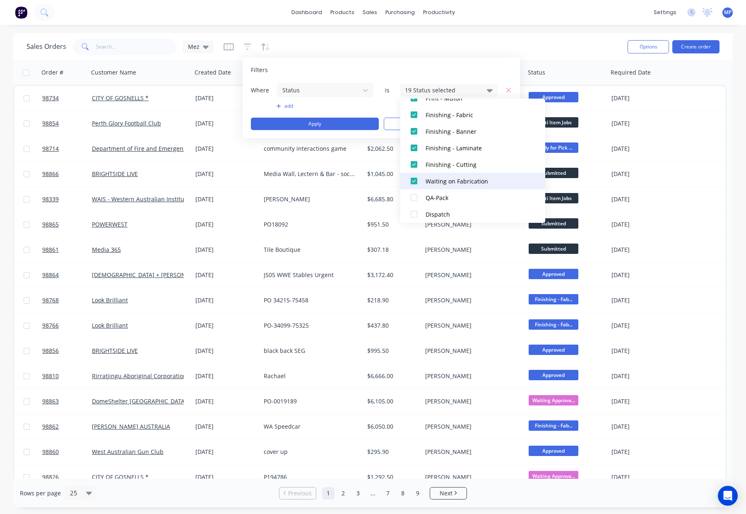
click at [456, 179] on div "Waiting on Fabrication" at bounding box center [475, 181] width 99 height 9
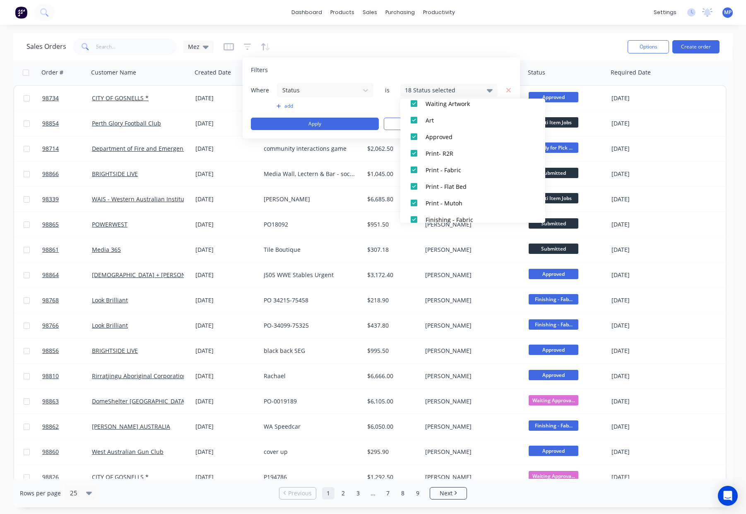
scroll to position [0, 0]
click at [445, 169] on div "Draft" at bounding box center [475, 169] width 99 height 9
click at [454, 184] on div "Quote" at bounding box center [475, 185] width 99 height 9
click at [468, 167] on div "Hold" at bounding box center [475, 170] width 99 height 9
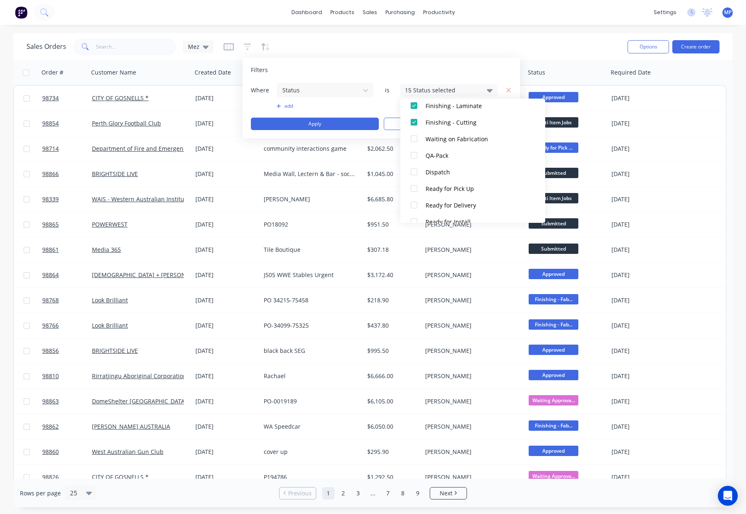
scroll to position [288, 0]
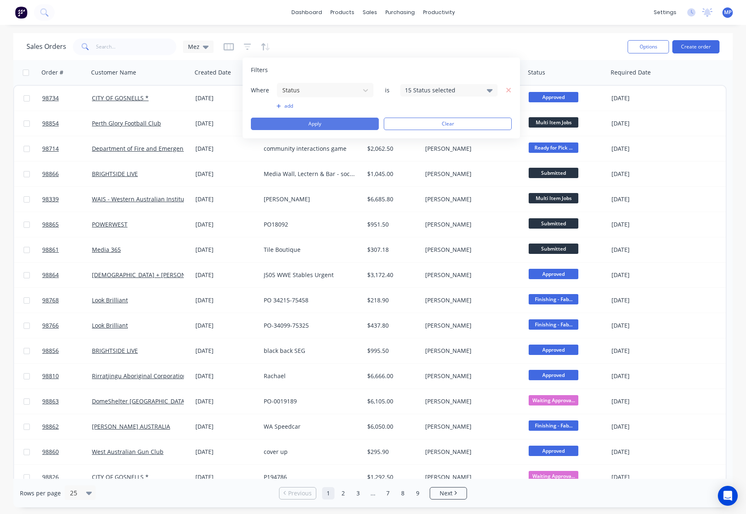
click at [353, 124] on button "Apply" at bounding box center [315, 124] width 128 height 12
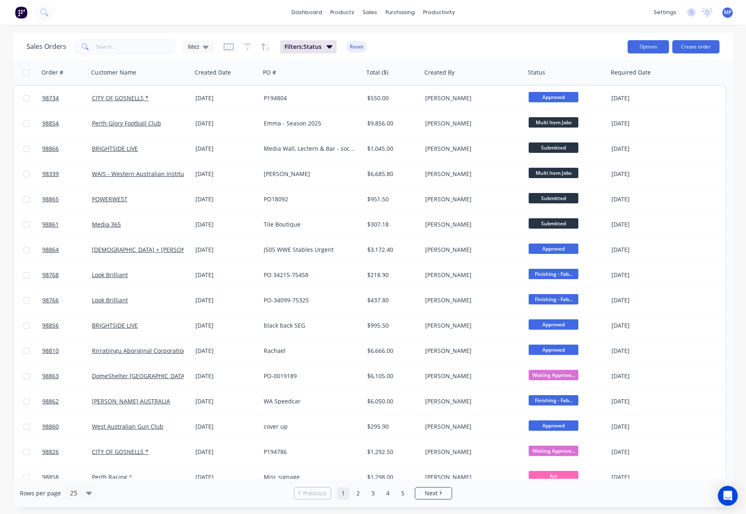
click at [642, 50] on button "Options" at bounding box center [648, 46] width 41 height 13
click at [623, 100] on div "Export" at bounding box center [624, 101] width 76 height 12
click at [516, 30] on div "dashboard products sales purchasing productivity dashboard products Product Cat…" at bounding box center [373, 257] width 746 height 514
click at [367, 48] on div "Sales Orders Mez Filters: Status Reset" at bounding box center [324, 46] width 595 height 20
click at [361, 48] on button "Reset" at bounding box center [357, 47] width 20 height 12
